Goal: Task Accomplishment & Management: Use online tool/utility

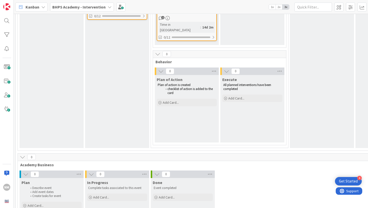
scroll to position [274, 0]
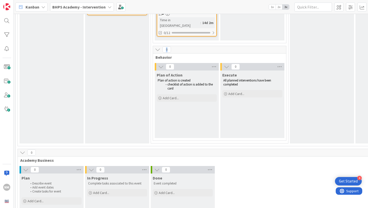
drag, startPoint x: 195, startPoint y: 38, endPoint x: 177, endPoint y: 34, distance: 18.4
click at [155, 47] on icon at bounding box center [158, 50] width 6 height 6
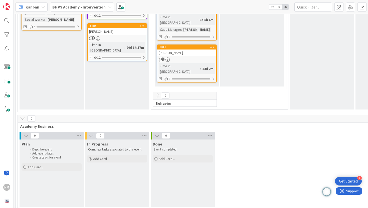
scroll to position [225, 0]
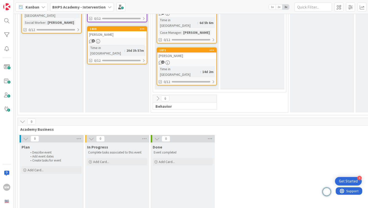
click at [159, 96] on icon at bounding box center [158, 99] width 6 height 6
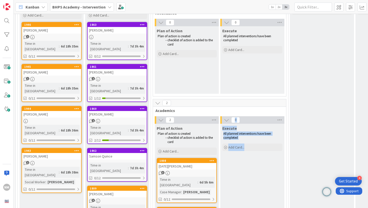
scroll to position [0, 0]
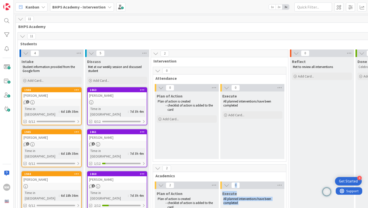
click at [158, 73] on button at bounding box center [157, 71] width 7 height 7
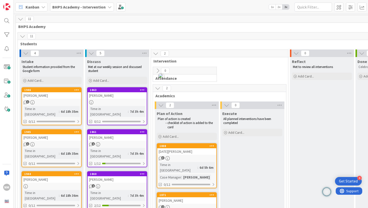
click at [238, 73] on div "0 Attendance" at bounding box center [219, 76] width 135 height 18
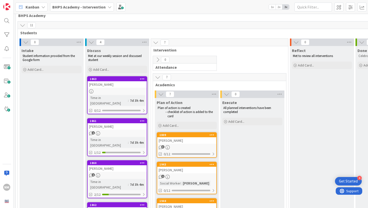
scroll to position [11, 0]
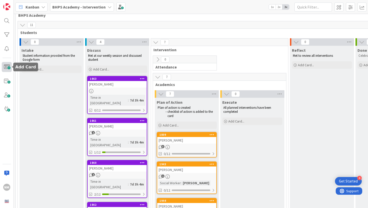
click at [5, 68] on span at bounding box center [7, 67] width 10 height 10
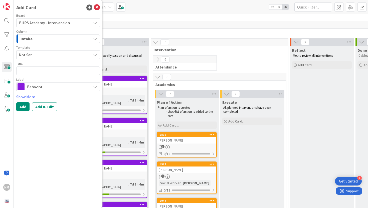
click at [129, 15] on span "BHPS Academy" at bounding box center [217, 15] width 399 height 5
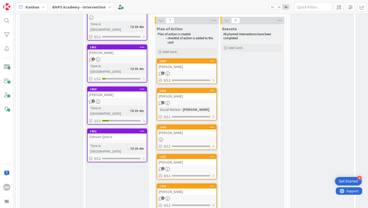
scroll to position [0, 0]
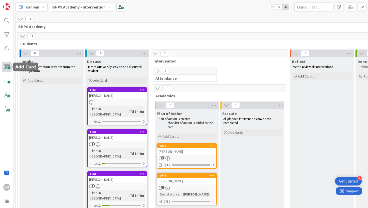
click at [4, 68] on span at bounding box center [7, 67] width 10 height 10
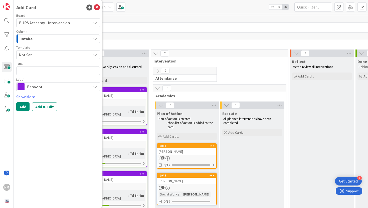
type textarea "x"
type textarea "C"
type textarea "x"
type textarea "Ch"
type textarea "x"
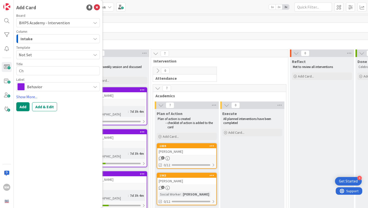
type textarea "Chl"
type textarea "x"
type textarea "Chlo"
type textarea "x"
type textarea "[PERSON_NAME]"
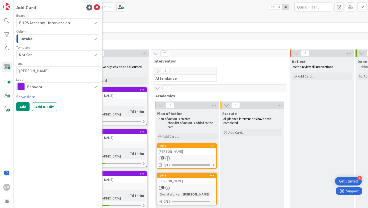
type textarea "x"
type textarea "[PERSON_NAME]"
type textarea "x"
type textarea "[PERSON_NAME]"
type textarea "x"
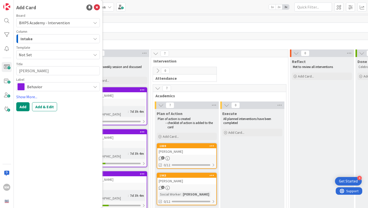
type textarea "[PERSON_NAME]"
type textarea "x"
type textarea "[PERSON_NAME]"
type textarea "x"
type textarea "[PERSON_NAME]"
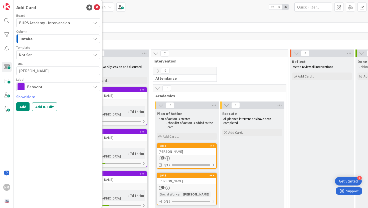
type textarea "x"
type textarea "[PERSON_NAME]"
type textarea "x"
type textarea "[PERSON_NAME]"
type textarea "x"
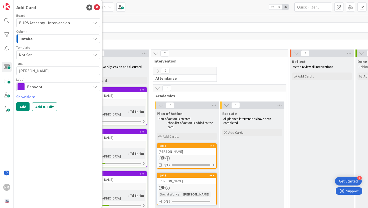
type textarea "[PERSON_NAME]"
type textarea "x"
type textarea "[PERSON_NAME]"
click at [26, 95] on link "Show More..." at bounding box center [58, 97] width 84 height 6
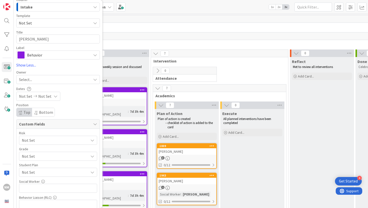
scroll to position [37, 0]
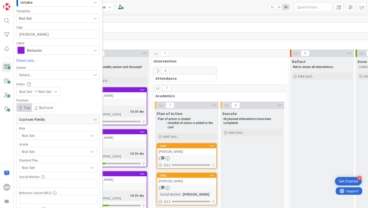
click at [163, 46] on span "Students" at bounding box center [217, 43] width 395 height 5
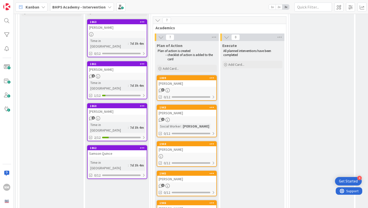
scroll to position [0, 0]
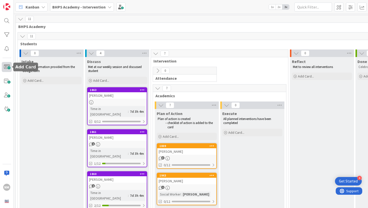
click at [4, 67] on span at bounding box center [7, 67] width 10 height 10
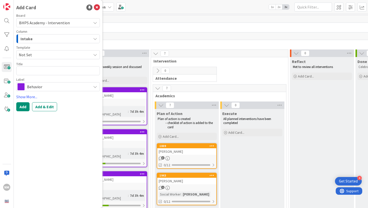
type textarea "x"
type textarea "C"
type textarea "x"
type textarea "Ch"
type textarea "x"
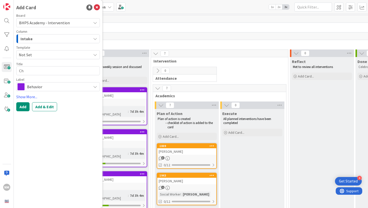
type textarea "Chl"
type textarea "x"
type textarea "[PERSON_NAME]"
type textarea "x"
type textarea "[PERSON_NAME]"
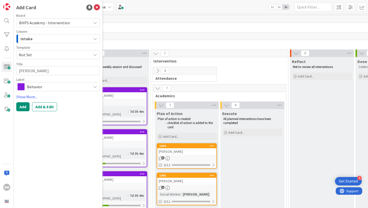
type textarea "x"
type textarea "[PERSON_NAME] n"
type textarea "x"
type textarea "Chloe ni"
type textarea "x"
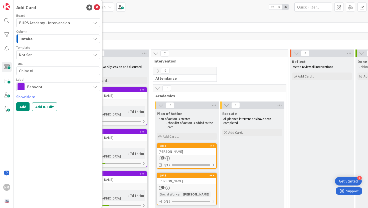
type textarea "[PERSON_NAME]"
type textarea "x"
type textarea "[PERSON_NAME]"
type textarea "x"
type textarea "[PERSON_NAME]"
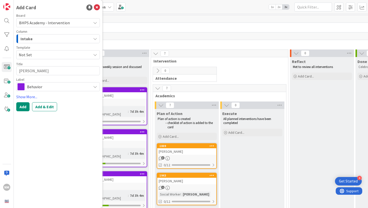
type textarea "x"
type textarea "[PERSON_NAME]"
type textarea "x"
type textarea "[PERSON_NAME]"
type textarea "x"
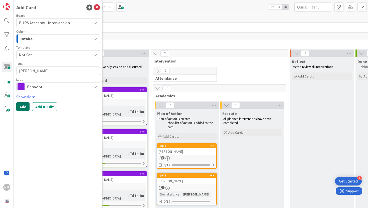
type textarea "[PERSON_NAME]"
click at [24, 106] on button "Add" at bounding box center [22, 106] width 13 height 9
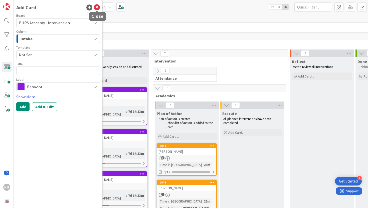
click at [97, 6] on icon at bounding box center [97, 8] width 6 height 6
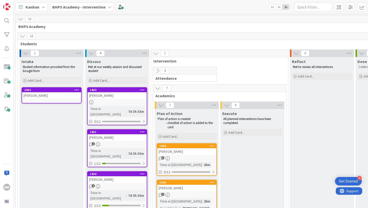
click at [54, 92] on div "2092" at bounding box center [51, 90] width 59 height 5
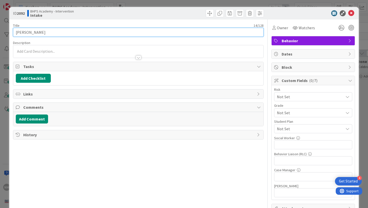
click at [27, 32] on input "[PERSON_NAME]" at bounding box center [138, 32] width 251 height 9
type input "[PERSON_NAME]"
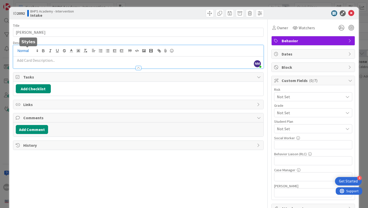
click at [31, 50] on div "NM [PERSON_NAME] just joined" at bounding box center [138, 56] width 250 height 23
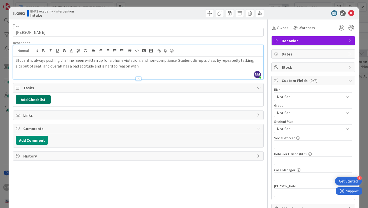
click at [30, 97] on button "Add Checklist" at bounding box center [33, 99] width 35 height 9
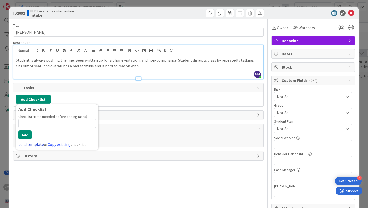
click at [25, 145] on link "Load template" at bounding box center [31, 144] width 26 height 5
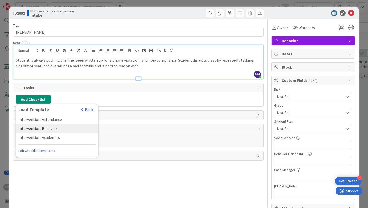
click at [41, 126] on div "Intervention: Behavior" at bounding box center [57, 128] width 83 height 9
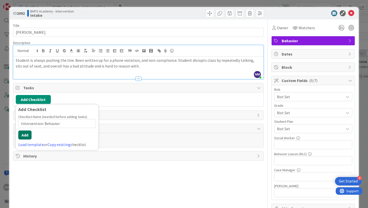
click at [26, 137] on button "Add" at bounding box center [24, 135] width 13 height 9
